Goal: Task Accomplishment & Management: Manage account settings

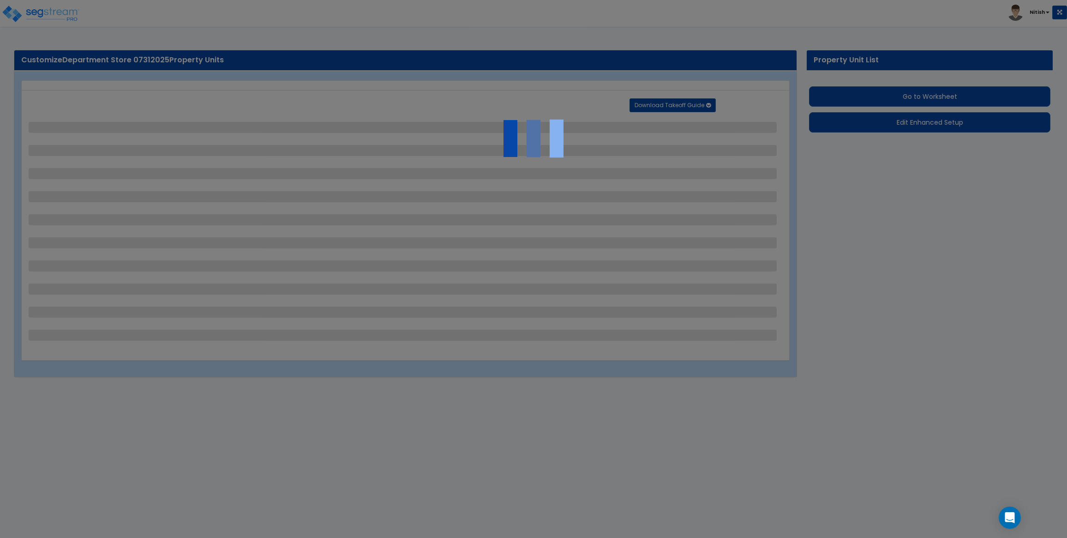
select select "2"
select select "1"
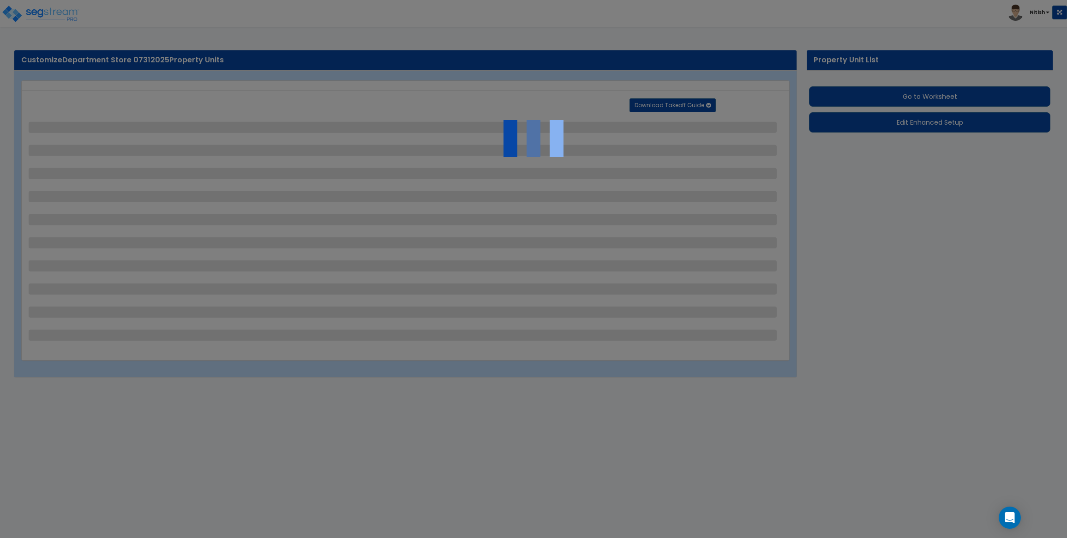
select select "2"
select select "1"
select select "2"
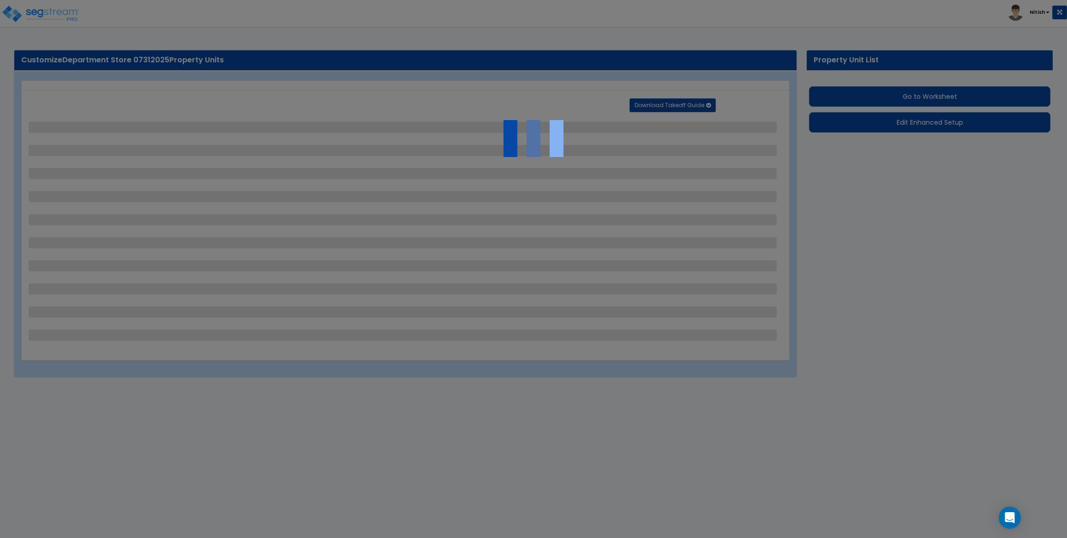
select select "1"
select select "2"
select select "1"
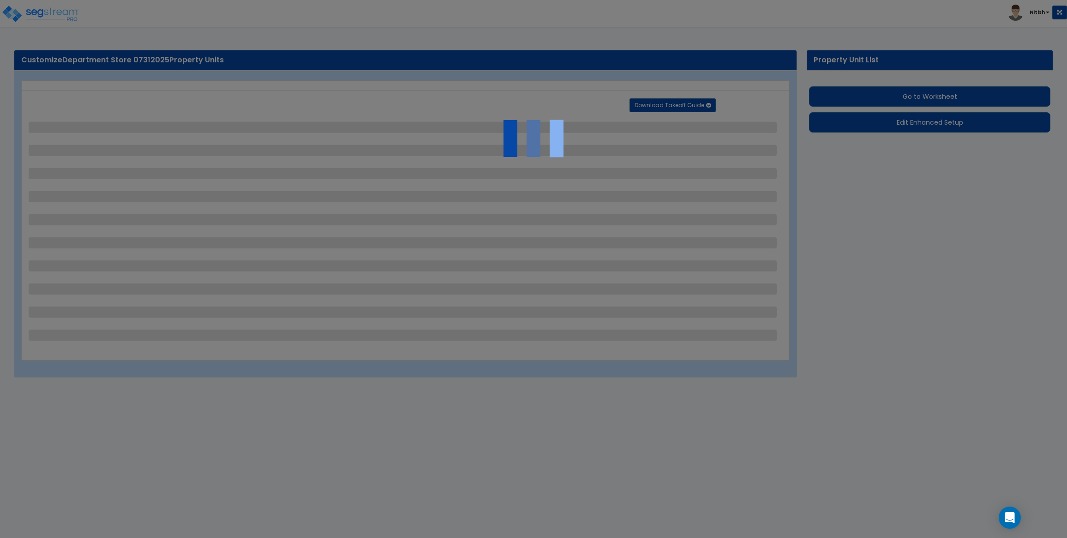
select select "2"
select select "1"
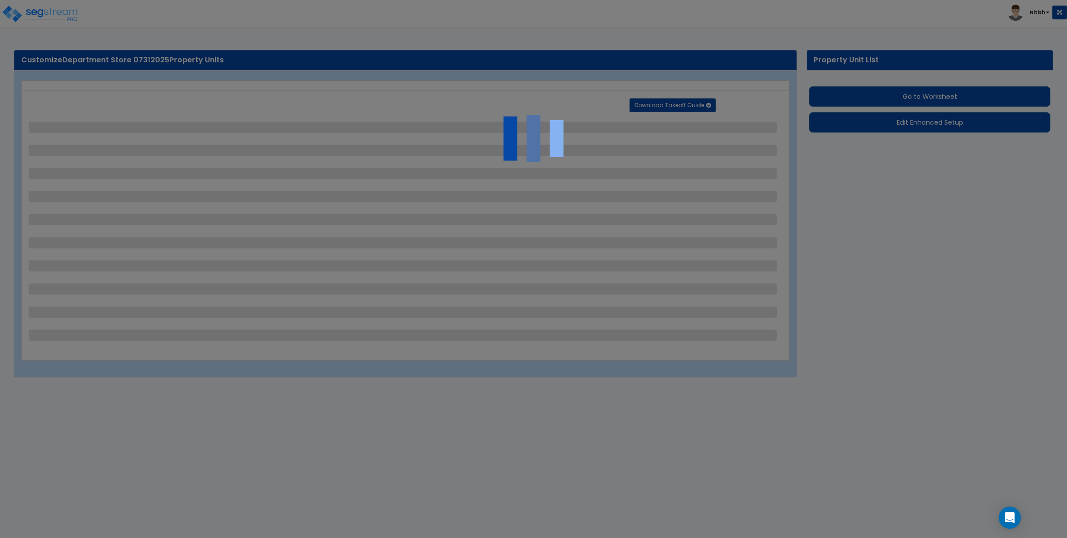
select select "6"
select select "2"
select select "3"
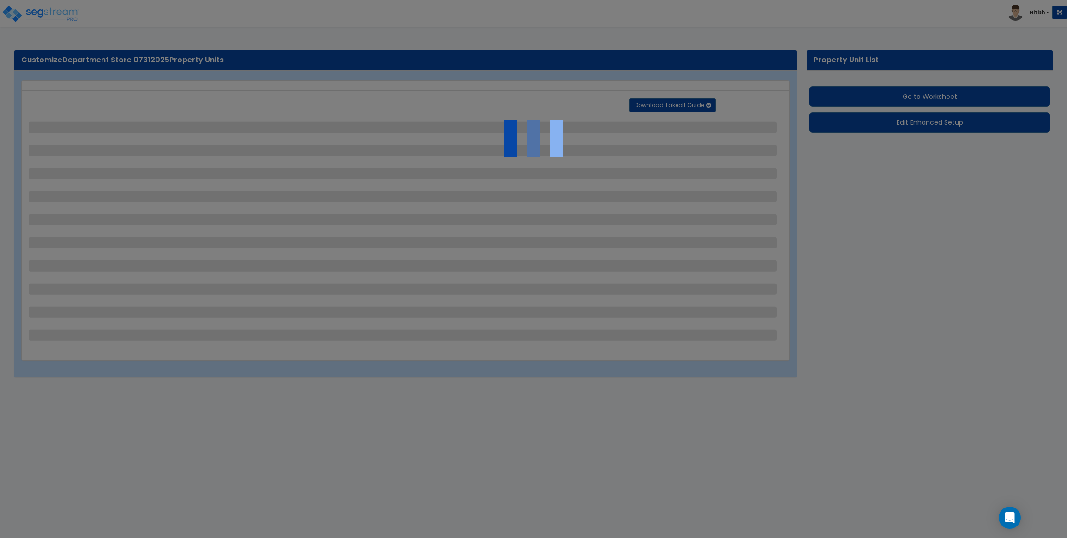
select select "2"
select select "7"
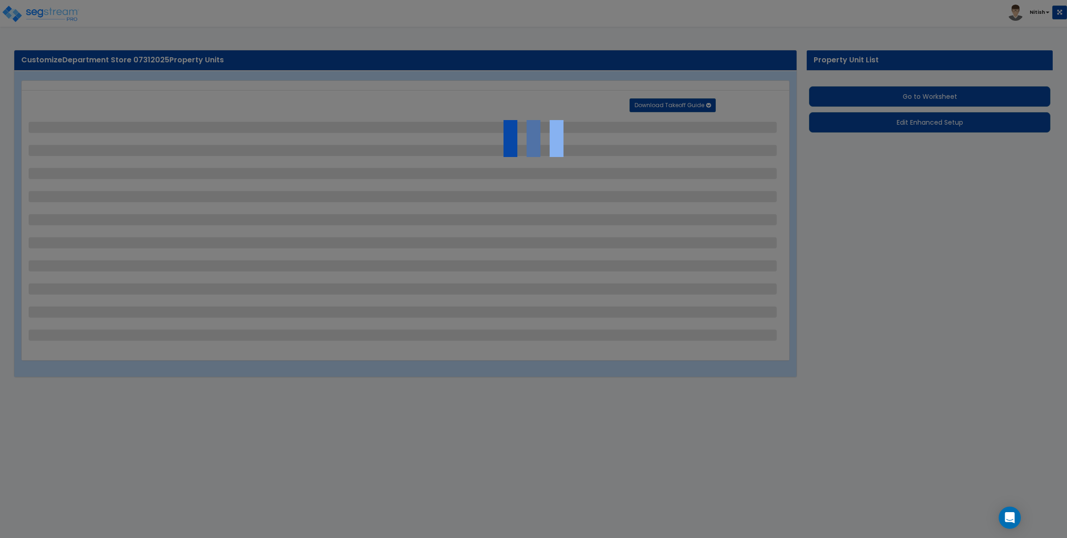
select select "2"
select select "3"
select select "1"
select select "16"
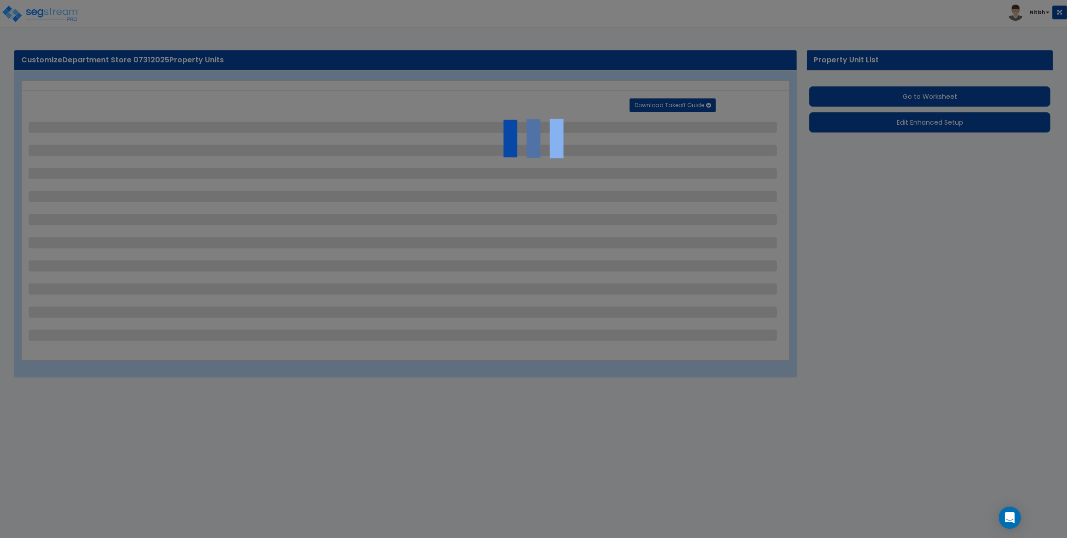
select select "2"
select select "5"
select select "4"
select select "1"
select select "3"
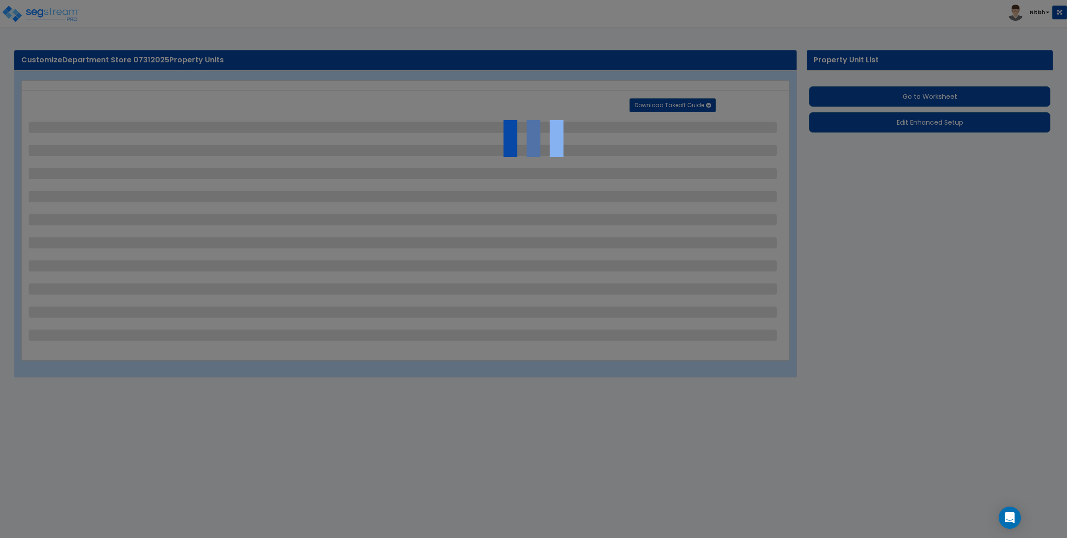
select select "1"
select select "4"
select select "2"
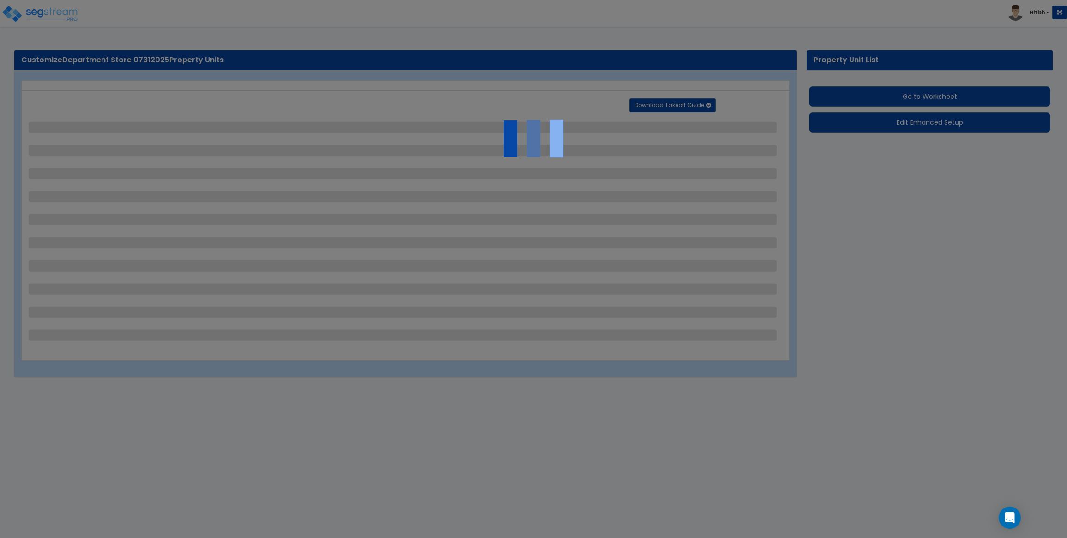
select select "1"
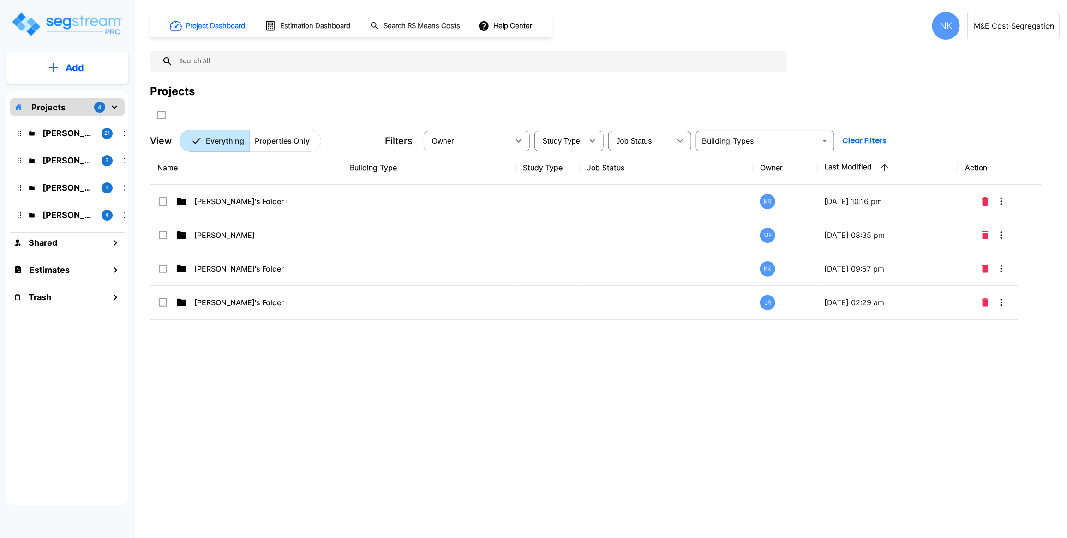
click at [949, 27] on div "NK" at bounding box center [946, 26] width 28 height 28
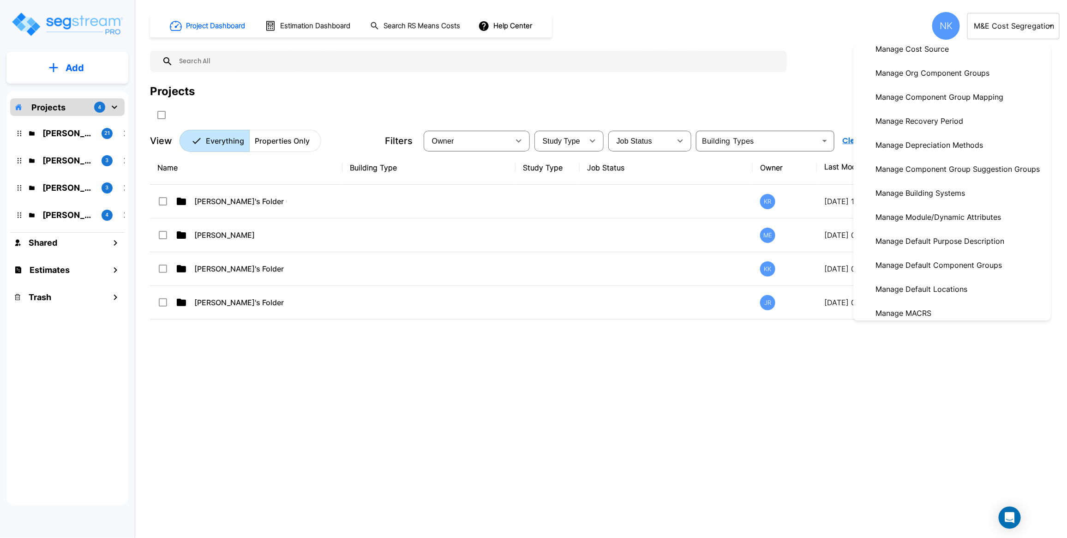
scroll to position [253, 0]
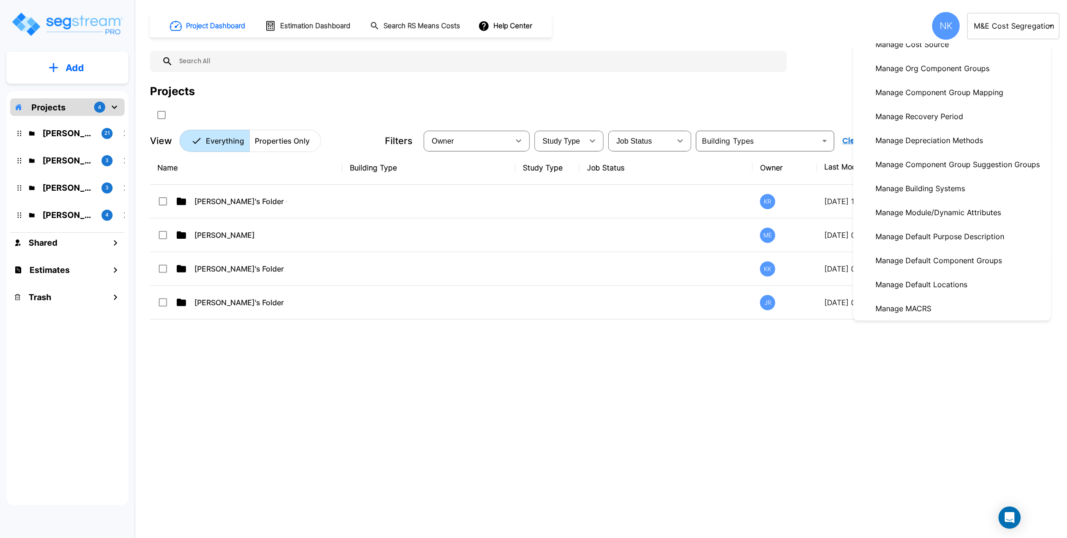
click at [937, 221] on p "Manage Module/Dynamic Attributes" at bounding box center [938, 212] width 133 height 18
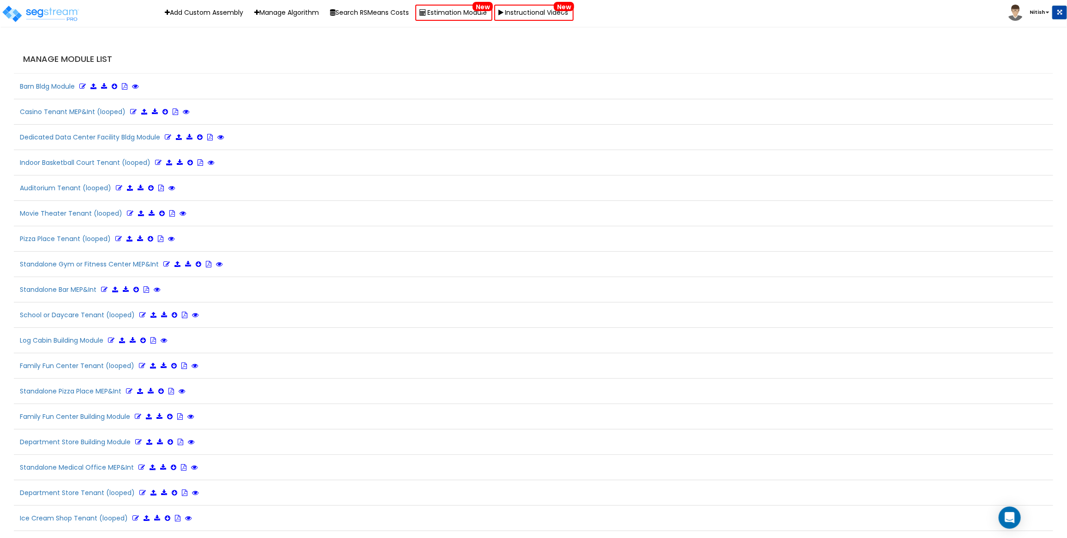
scroll to position [2055, 0]
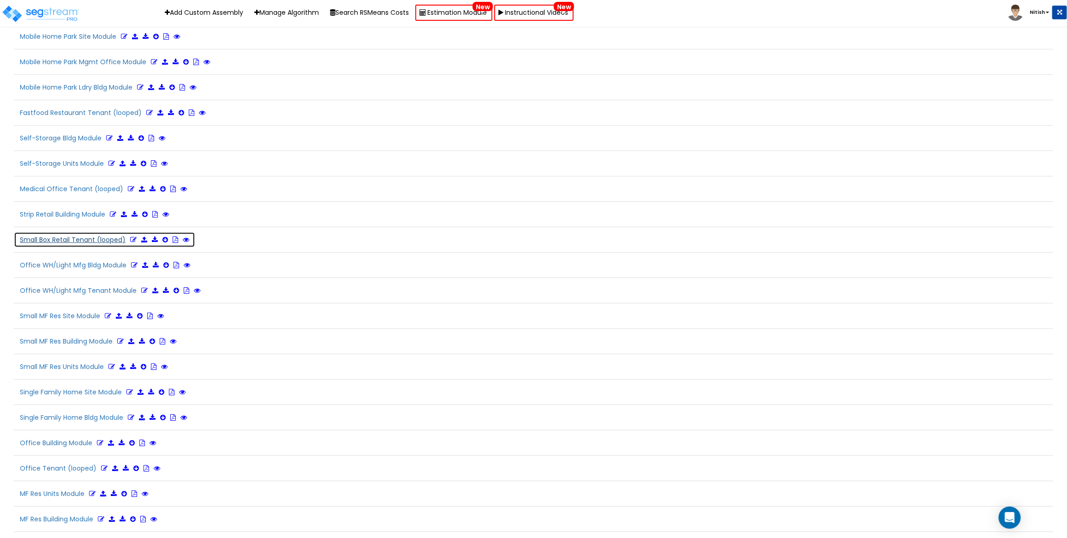
click at [132, 243] on icon at bounding box center [133, 239] width 6 height 6
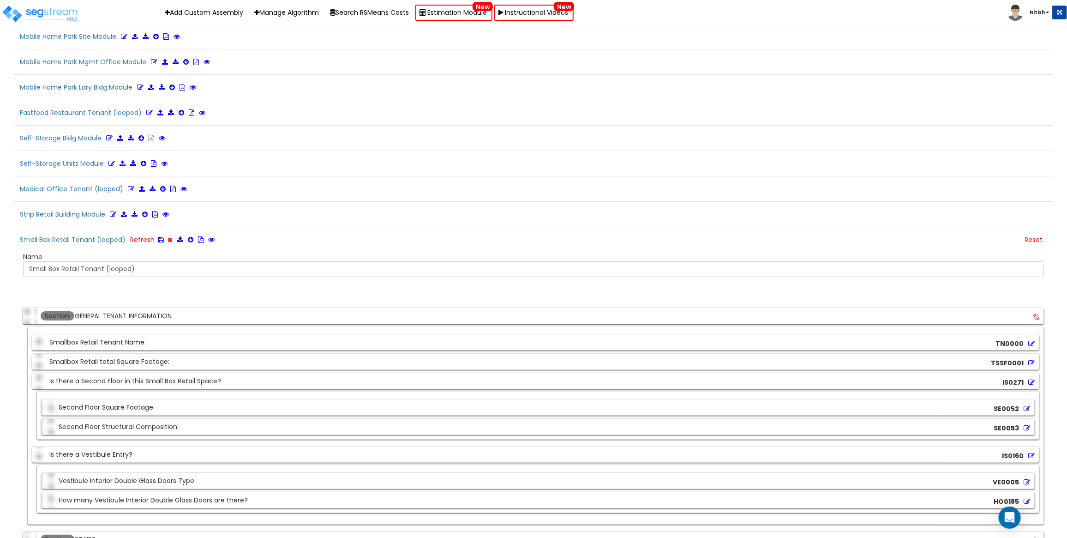
scroll to position [2670, 0]
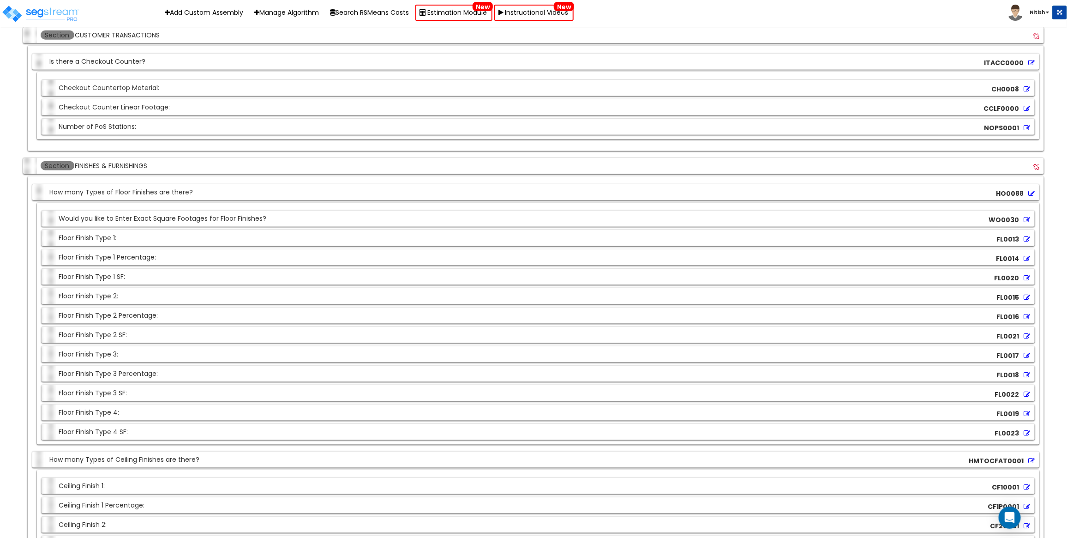
click at [1026, 242] on icon at bounding box center [1026, 239] width 6 height 6
